Goal: Navigation & Orientation: Find specific page/section

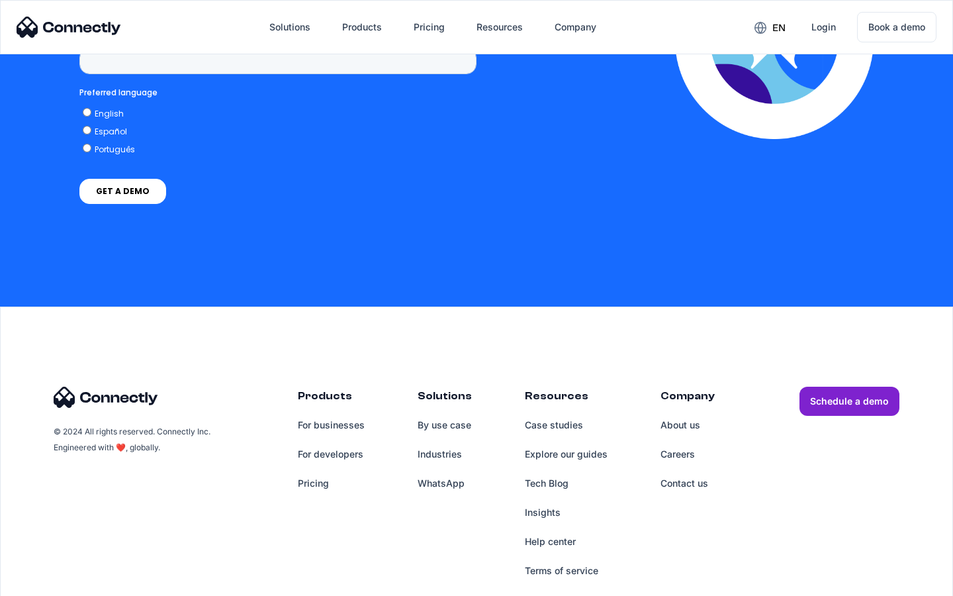
scroll to position [5456, 0]
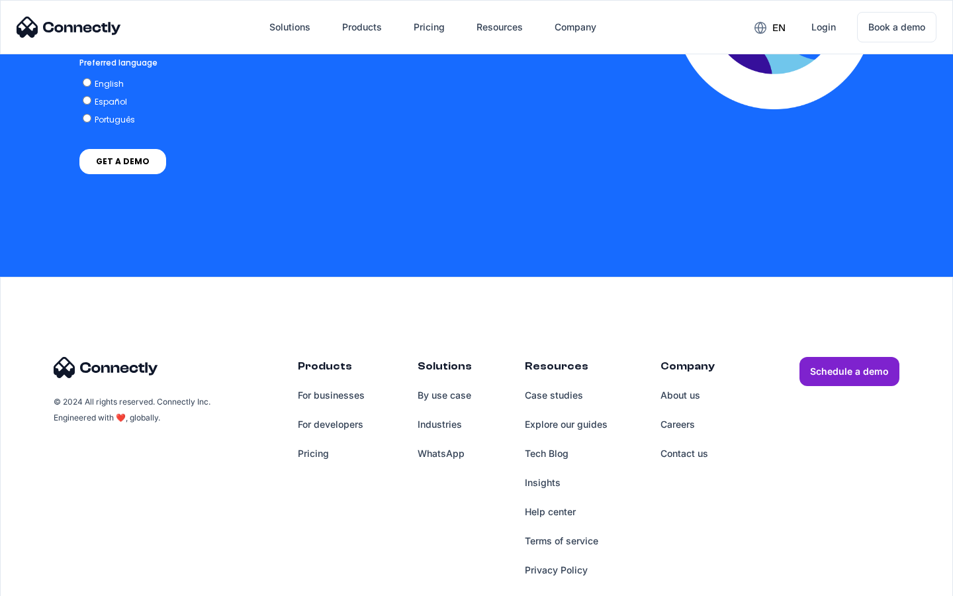
scroll to position [2832, 0]
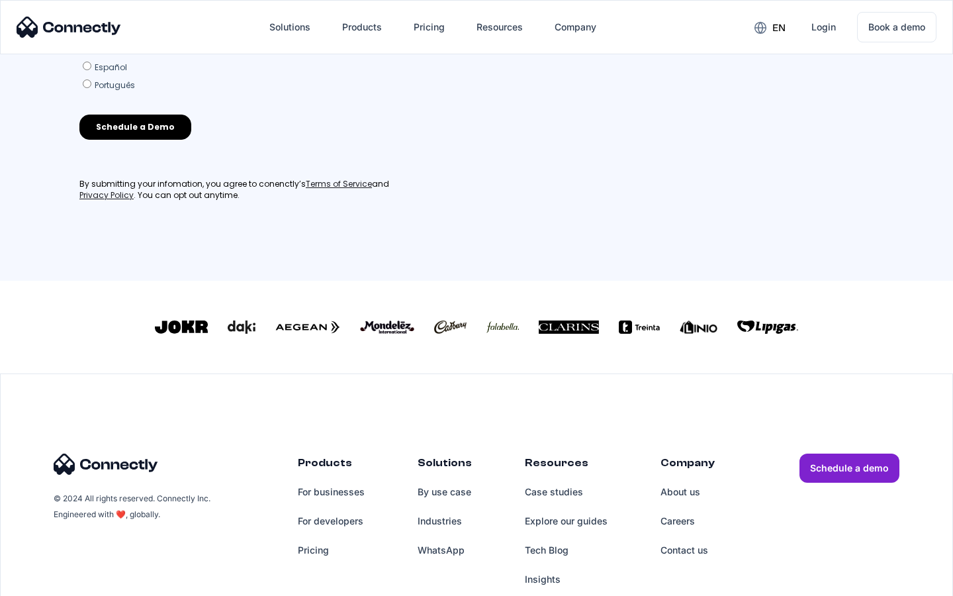
scroll to position [580, 0]
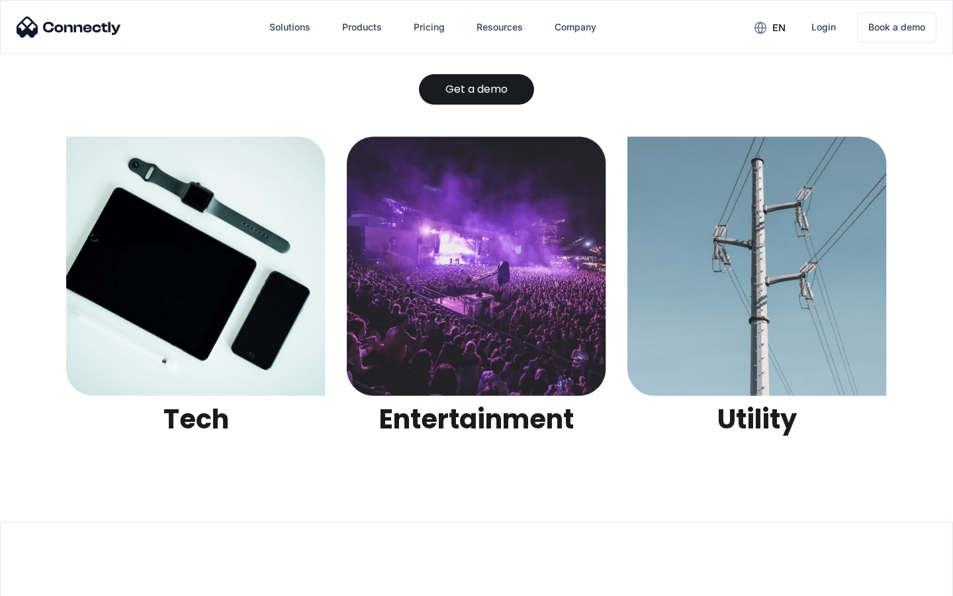
scroll to position [4176, 0]
